Goal: Information Seeking & Learning: Learn about a topic

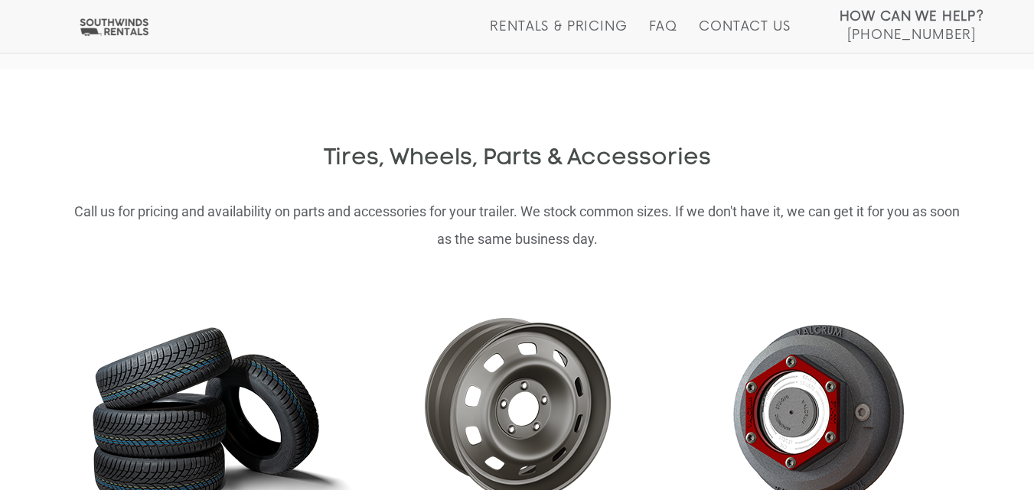
scroll to position [1239, 0]
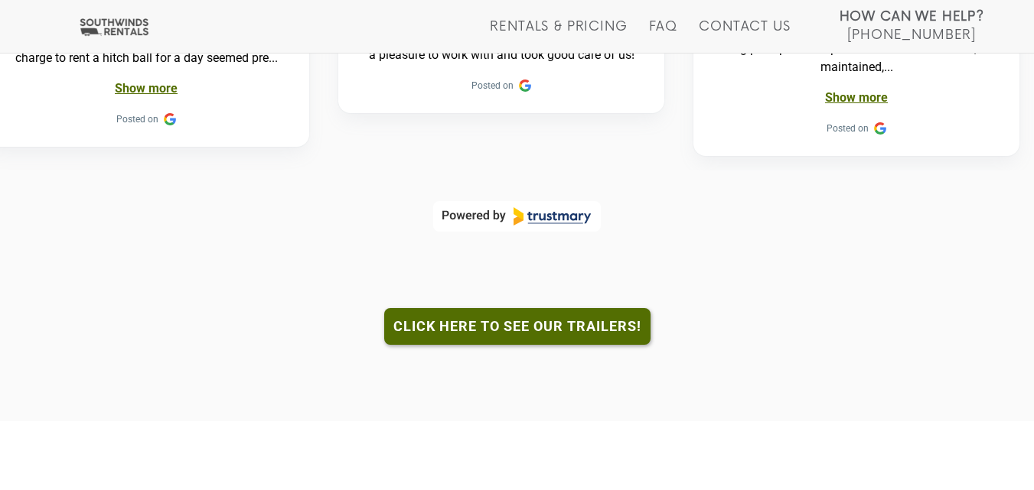
drag, startPoint x: 1041, startPoint y: 22, endPoint x: 1041, endPoint y: 197, distance: 175.2
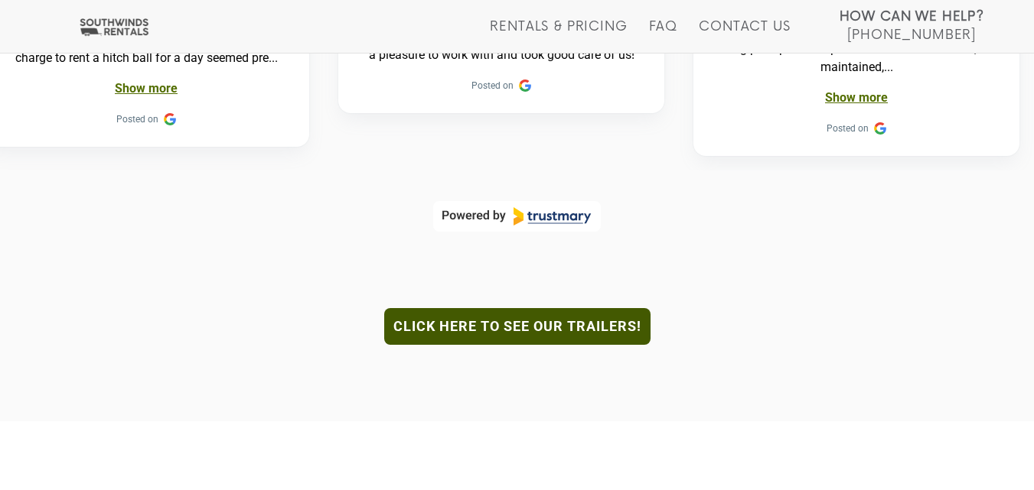
click at [632, 308] on link "Click here to see our trailers!" at bounding box center [517, 326] width 266 height 37
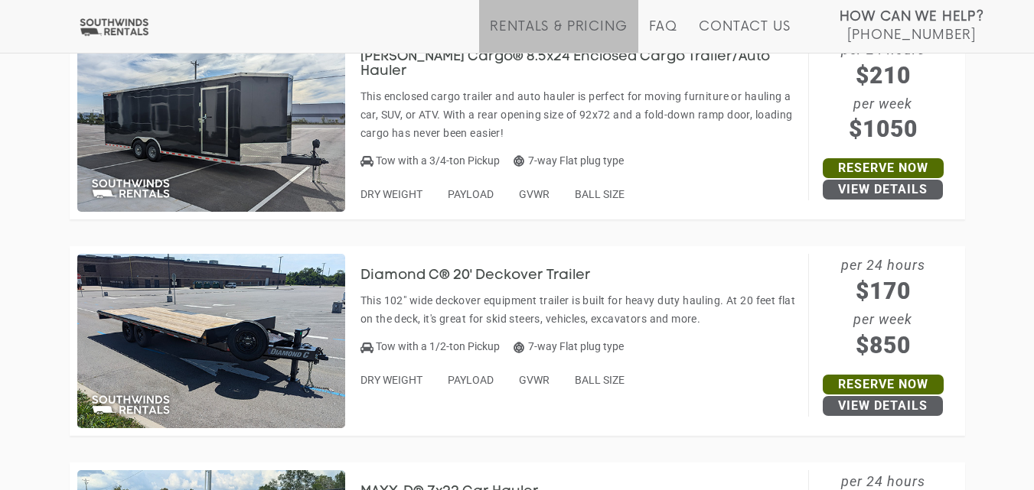
scroll to position [6735, 0]
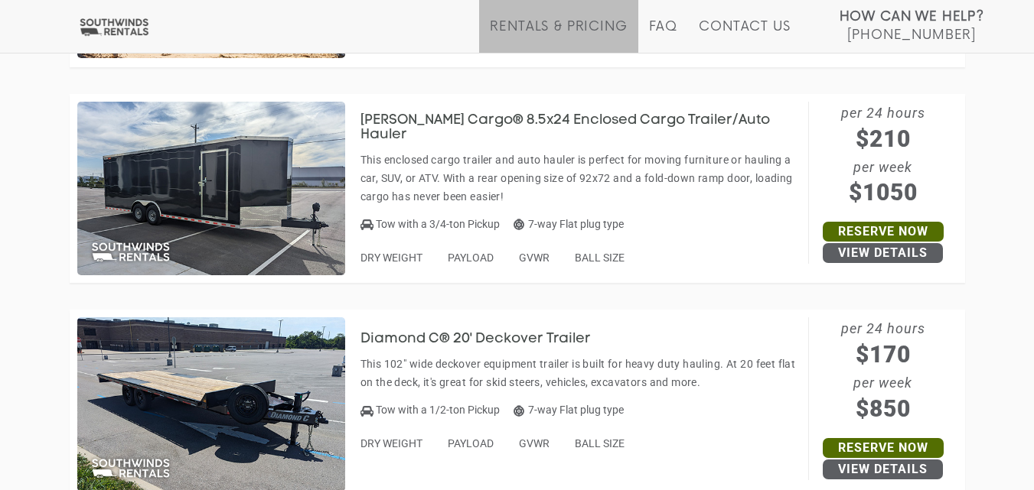
drag, startPoint x: 1042, startPoint y: 20, endPoint x: 1041, endPoint y: 422, distance: 401.6
click at [666, 120] on h3 "[PERSON_NAME] Cargo® 8.5x24 Enclosed Cargo Trailer/Auto Hauler" at bounding box center [580, 128] width 440 height 31
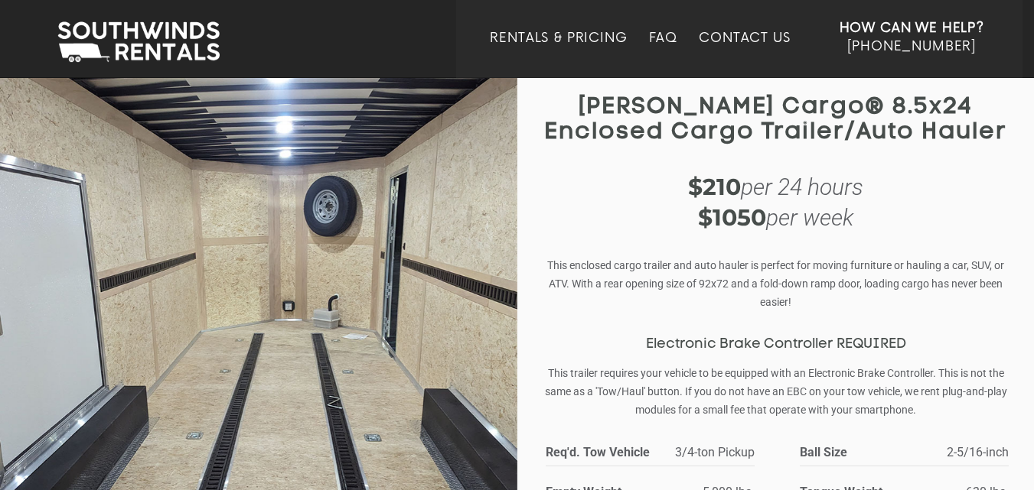
scroll to position [8, 0]
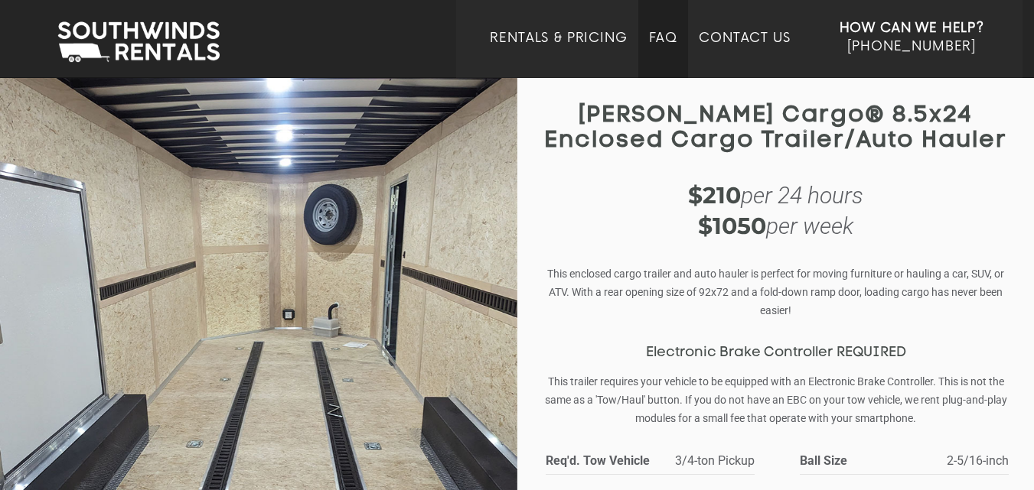
click at [672, 40] on link "FAQ" at bounding box center [663, 54] width 29 height 47
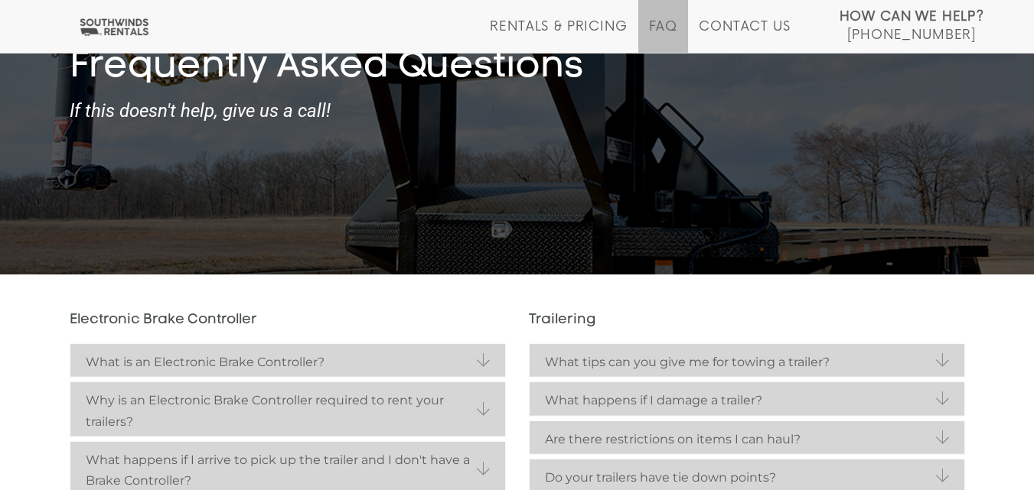
scroll to position [213, 0]
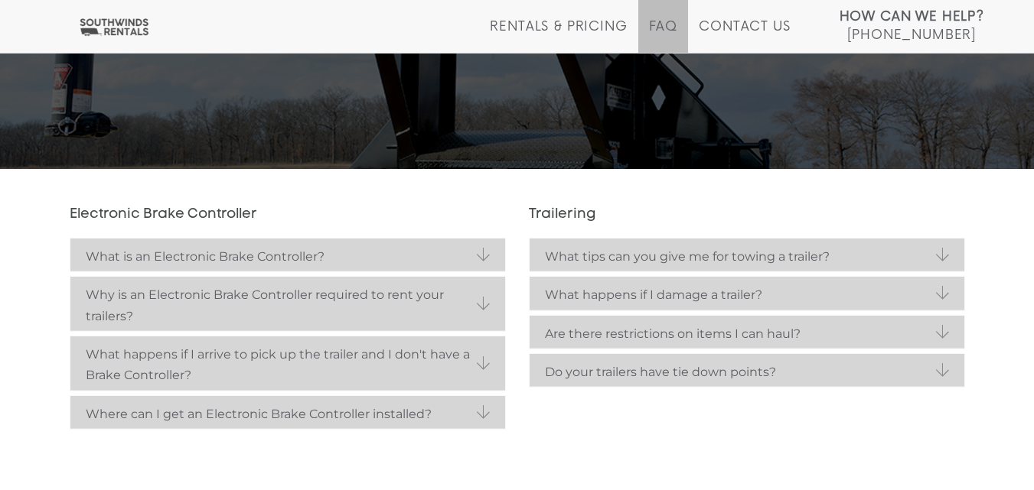
drag, startPoint x: 1044, startPoint y: 61, endPoint x: 1044, endPoint y: 155, distance: 94.1
click at [1033, 155] on html "Toggle navigation How Can We Help? Click here to call [PHONE_NUMBER] Rentals & …" at bounding box center [517, 32] width 1034 height 490
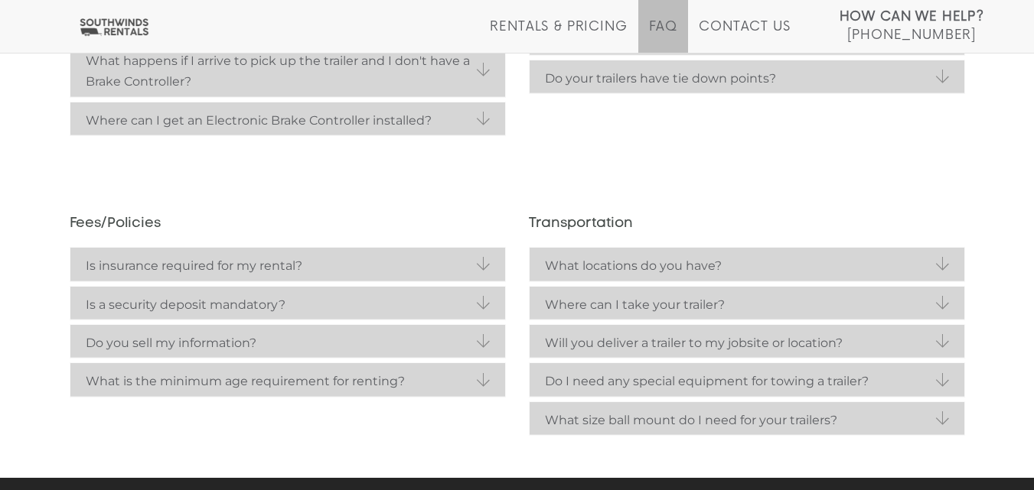
scroll to position [509, 0]
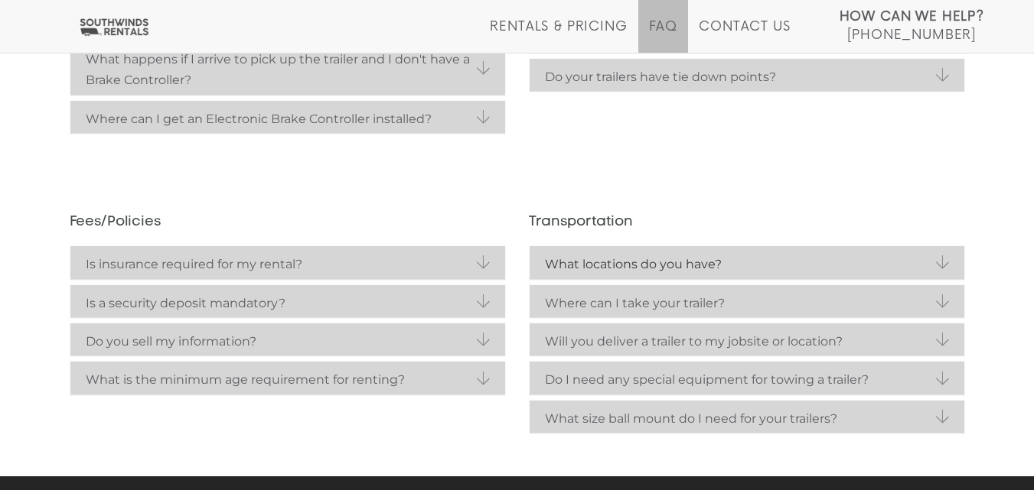
click at [590, 249] on link "What locations do you have?" at bounding box center [746, 262] width 435 height 33
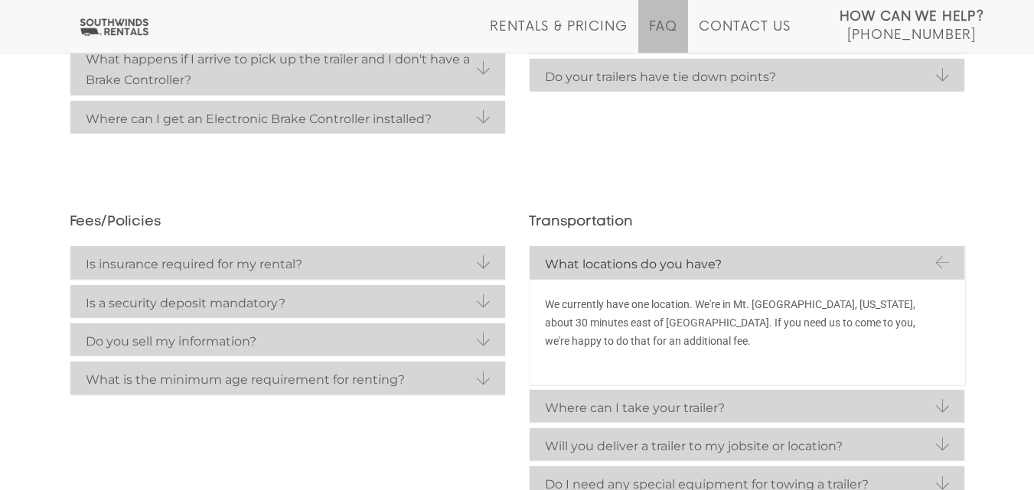
click at [590, 249] on link "What locations do you have?" at bounding box center [746, 262] width 435 height 33
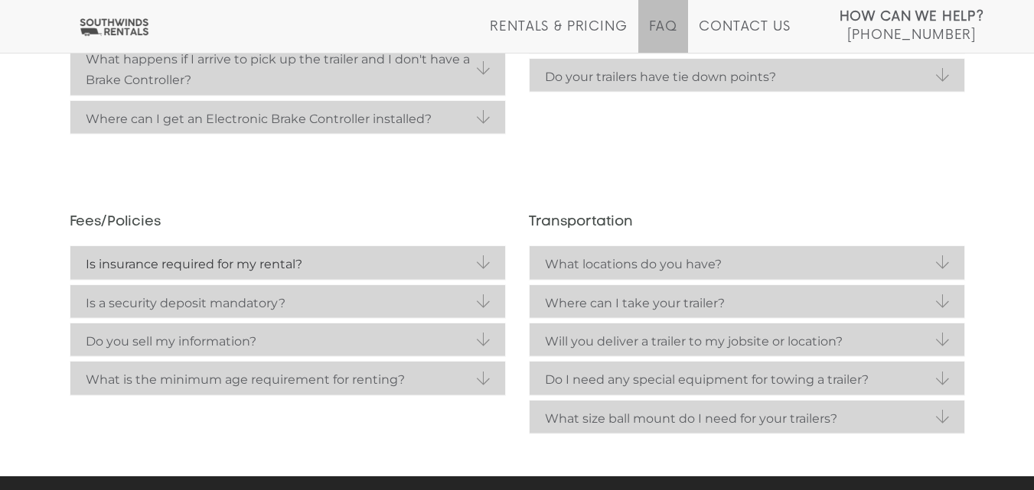
click at [476, 260] on link "Is insurance required for my rental?" at bounding box center [287, 262] width 435 height 33
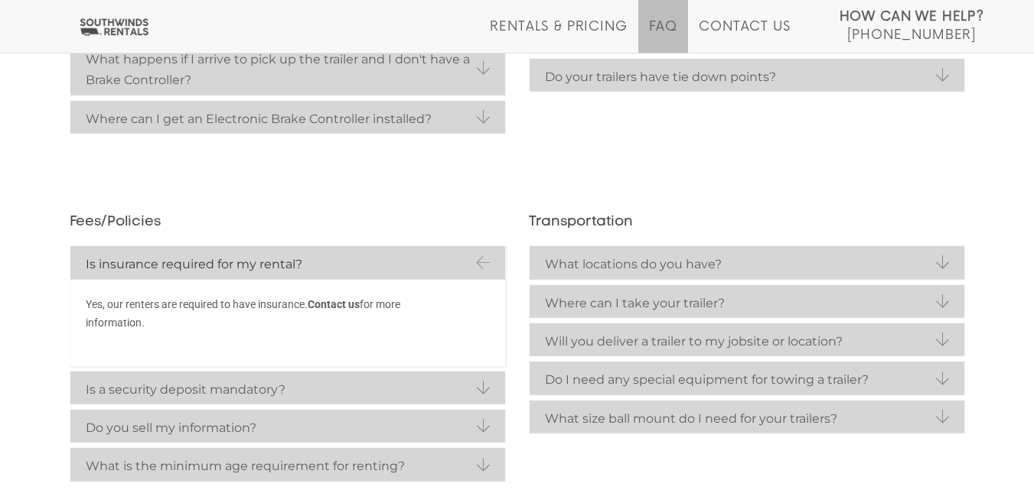
click at [476, 260] on link "Is insurance required for my rental?" at bounding box center [287, 262] width 435 height 33
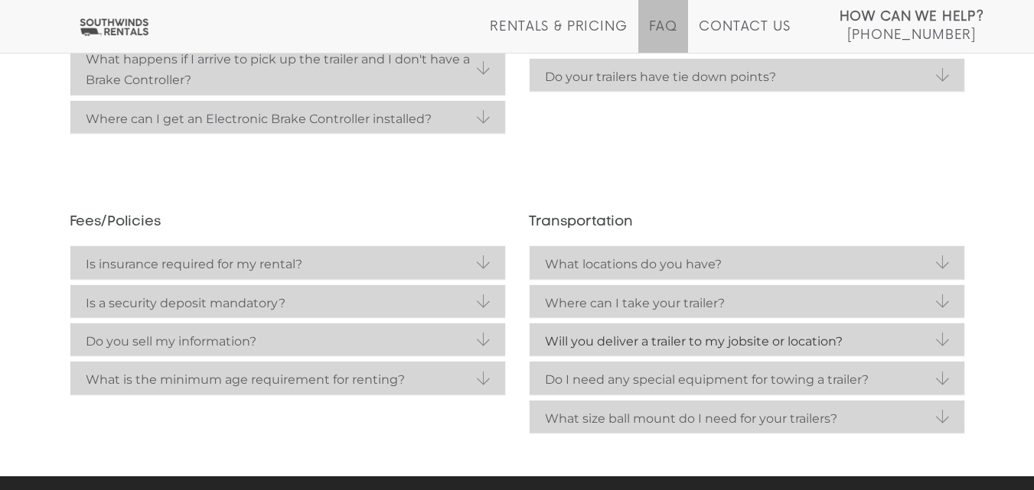
click at [545, 347] on strong "Will you deliver a trailer to my jobsite or location?" at bounding box center [747, 341] width 404 height 21
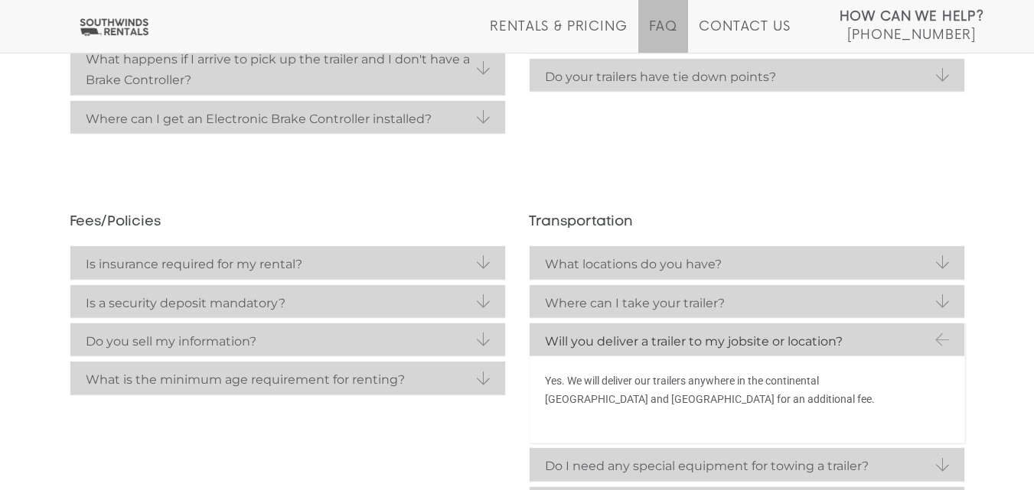
click at [545, 347] on strong "Will you deliver a trailer to my jobsite or location?" at bounding box center [747, 341] width 404 height 21
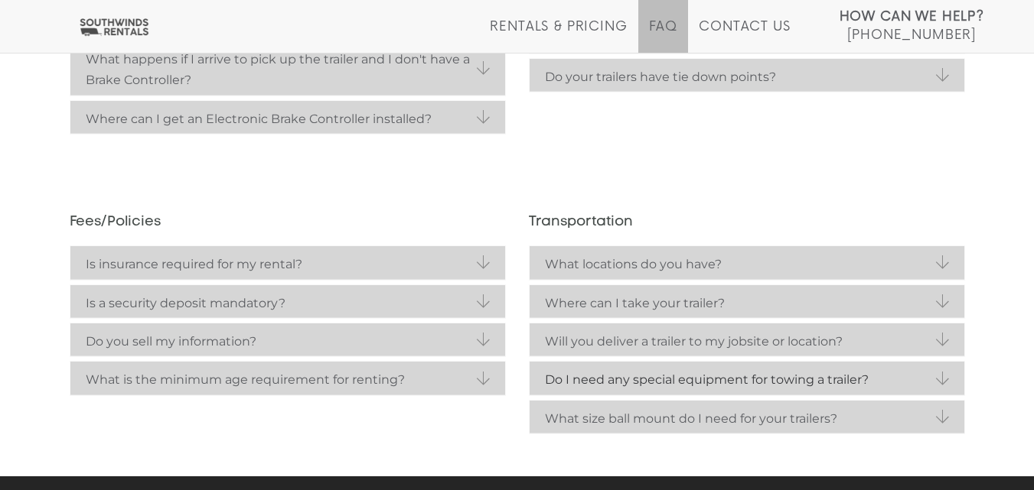
click at [842, 368] on link "Do I need any special equipment for towing a trailer?" at bounding box center [746, 378] width 435 height 33
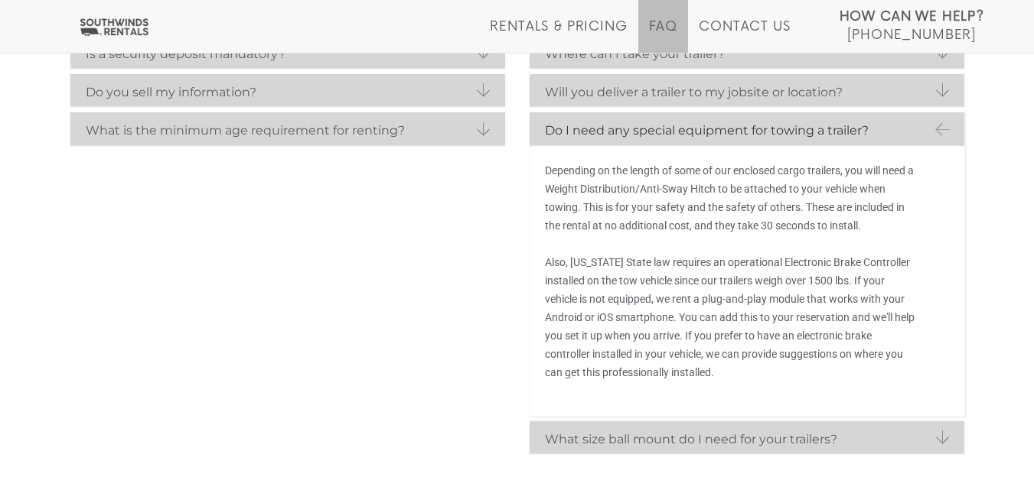
scroll to position [831, 0]
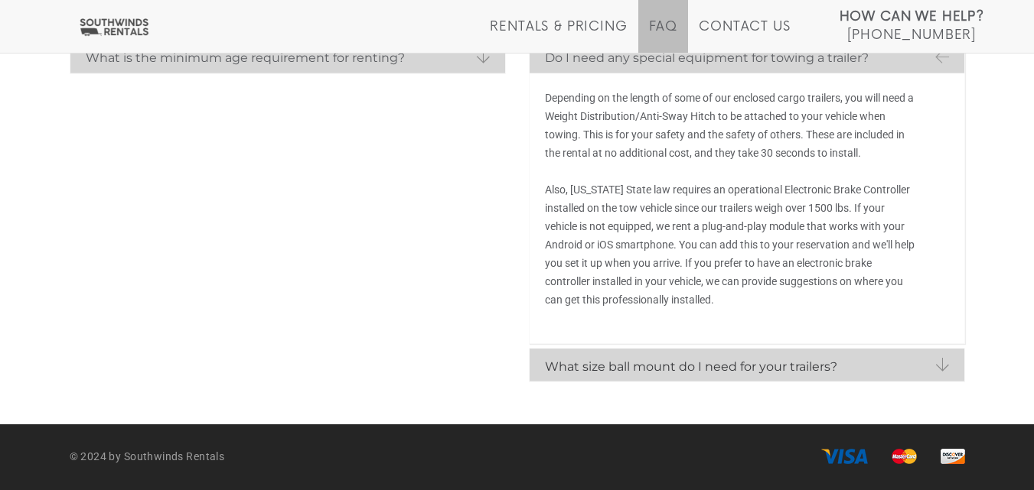
click at [949, 356] on link "What size ball mount do I need for your trailers?" at bounding box center [746, 365] width 435 height 33
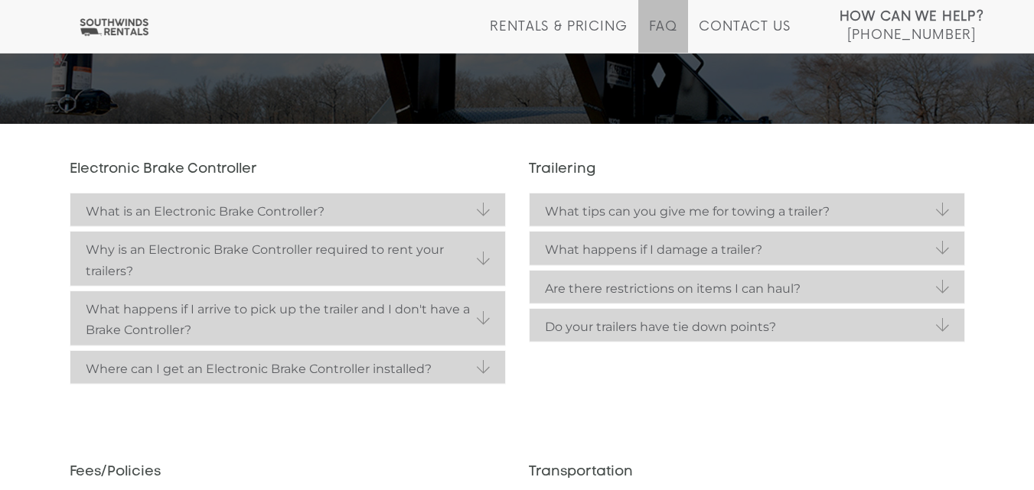
scroll to position [255, 0]
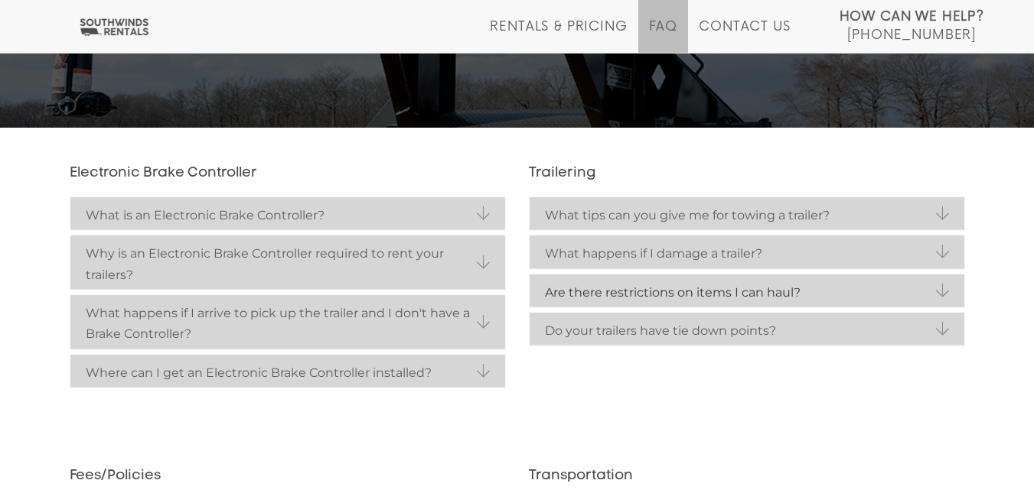
click at [901, 281] on link "Are there restrictions on items I can haul?" at bounding box center [746, 291] width 435 height 33
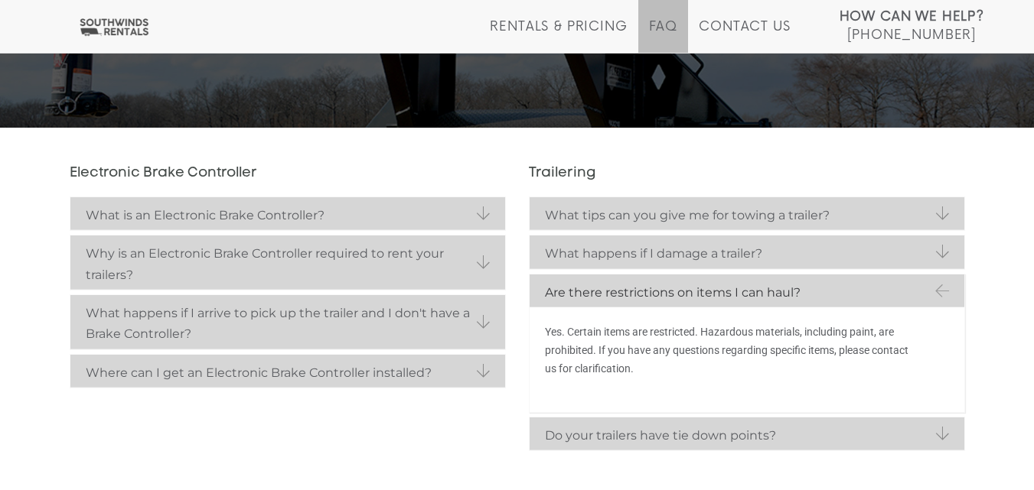
click at [901, 281] on link "Are there restrictions on items I can haul?" at bounding box center [746, 291] width 435 height 33
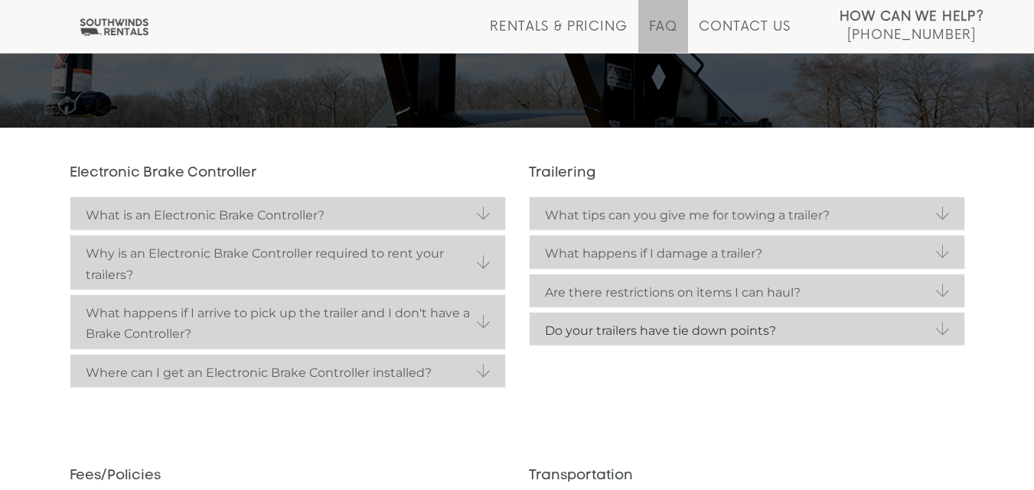
click at [877, 330] on strong "Do your trailers have tie down points?" at bounding box center [747, 331] width 404 height 21
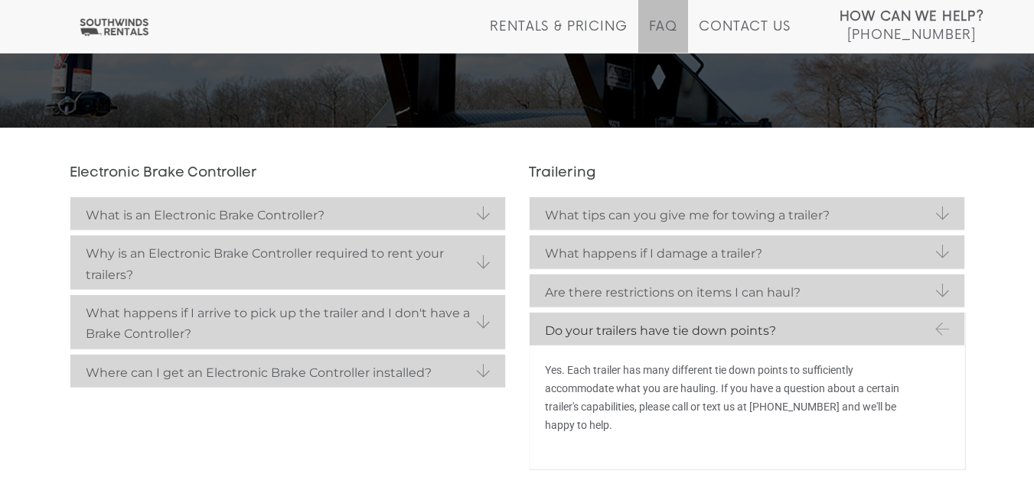
click at [877, 330] on strong "Do your trailers have tie down points?" at bounding box center [747, 331] width 404 height 21
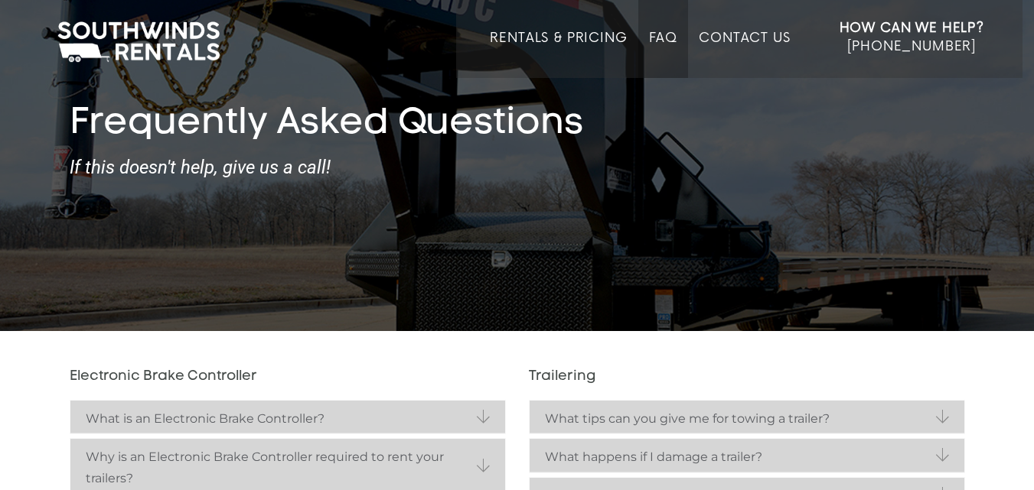
scroll to position [0, 0]
